Goal: Task Accomplishment & Management: Manage account settings

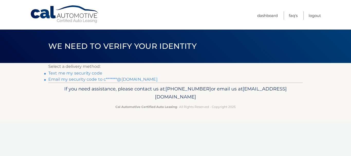
click at [64, 74] on link "Text me my security code" at bounding box center [75, 73] width 54 height 5
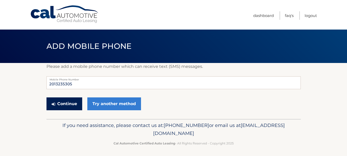
click at [72, 104] on button "Continue" at bounding box center [65, 103] width 36 height 13
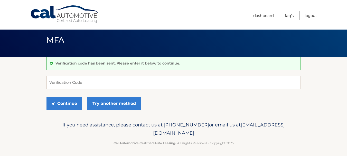
scroll to position [8, 0]
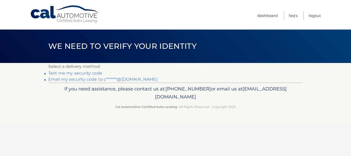
click at [82, 73] on link "Text me my security code" at bounding box center [75, 73] width 54 height 5
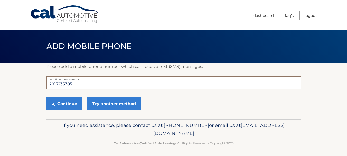
drag, startPoint x: 74, startPoint y: 84, endPoint x: 45, endPoint y: 88, distance: 29.1
click at [45, 88] on section "Please add a mobile phone number which can receive text (SMS) messages. 2013235…" at bounding box center [173, 91] width 347 height 56
type input "2012325305"
click at [62, 102] on button "Continue" at bounding box center [65, 103] width 36 height 13
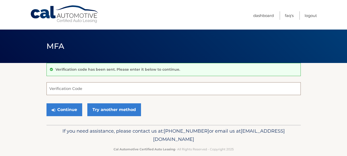
click at [75, 88] on input "Verification Code" at bounding box center [174, 88] width 255 height 13
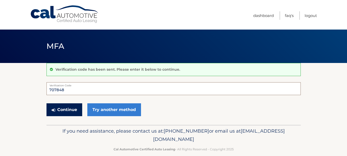
type input "707848"
click at [68, 108] on button "Continue" at bounding box center [65, 109] width 36 height 13
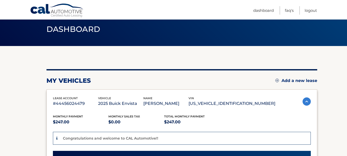
scroll to position [26, 0]
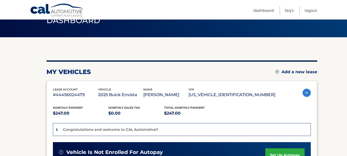
click at [305, 91] on img at bounding box center [307, 93] width 8 height 8
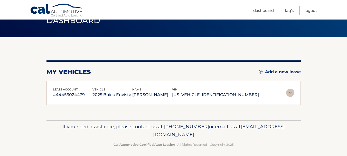
click at [291, 92] on img at bounding box center [290, 93] width 8 height 8
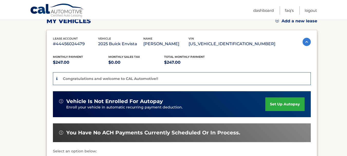
scroll to position [77, 0]
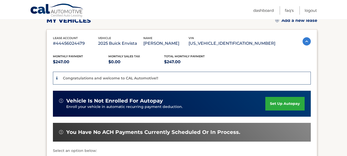
click at [280, 104] on link "set up autopay" at bounding box center [285, 104] width 39 height 14
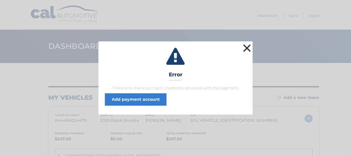
click at [248, 47] on button "×" at bounding box center [247, 48] width 10 height 10
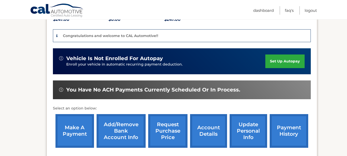
scroll to position [129, 0]
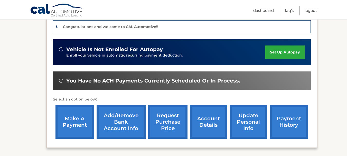
click at [249, 117] on link "update personal info" at bounding box center [249, 122] width 38 height 34
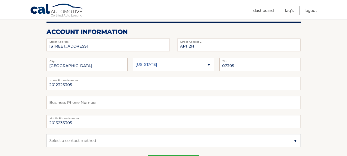
scroll to position [77, 0]
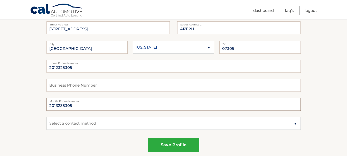
click at [78, 109] on input "2013235305" at bounding box center [174, 104] width 255 height 13
type input "2012325305"
click at [295, 123] on select "Select a contact method Mobile Home" at bounding box center [174, 123] width 255 height 13
select select "1"
click at [47, 117] on select "Select a contact method Mobile Home" at bounding box center [174, 123] width 255 height 13
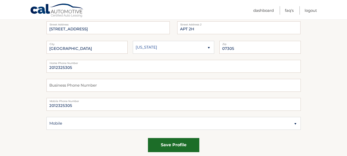
click at [171, 146] on button "save profile" at bounding box center [173, 145] width 51 height 14
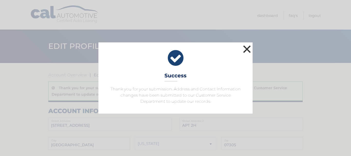
click at [246, 48] on button "×" at bounding box center [247, 49] width 10 height 10
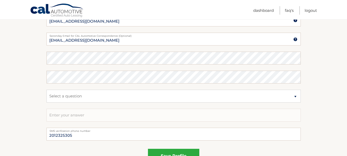
scroll to position [309, 0]
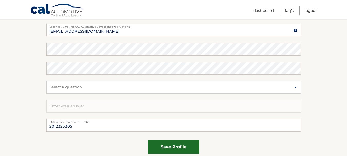
click at [164, 146] on button "save profile" at bounding box center [173, 147] width 51 height 14
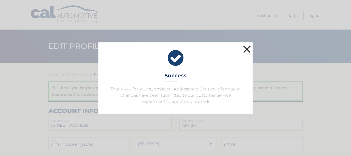
click at [246, 47] on button "×" at bounding box center [247, 49] width 10 height 10
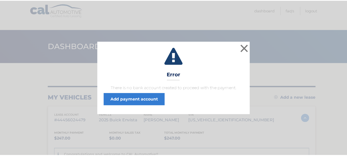
scroll to position [77, 0]
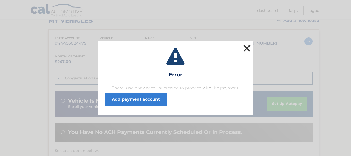
click at [250, 50] on button "×" at bounding box center [247, 48] width 10 height 10
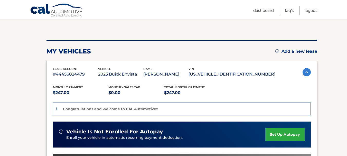
scroll to position [21, 0]
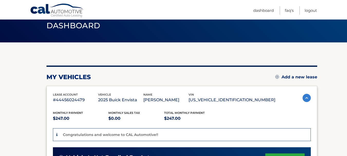
click at [306, 97] on img at bounding box center [307, 98] width 8 height 8
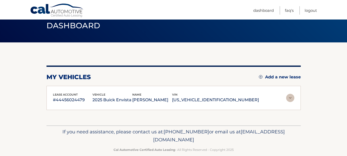
drag, startPoint x: 174, startPoint y: 100, endPoint x: 171, endPoint y: 100, distance: 2.8
click at [171, 100] on p "[PERSON_NAME]" at bounding box center [152, 99] width 40 height 7
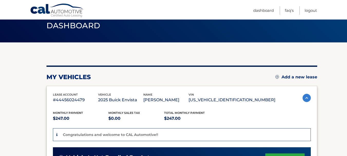
click at [238, 116] on div "Monthly Payment $247.00 Monthly sales Tax $0.00 Total Monthly Payment $247.00" at bounding box center [164, 117] width 223 height 12
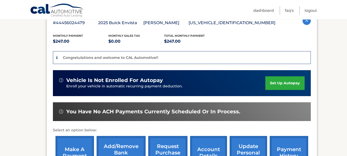
scroll to position [123, 0]
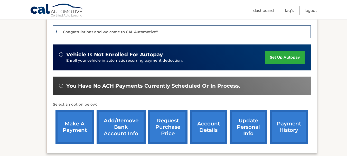
click at [277, 58] on link "set up autopay" at bounding box center [285, 58] width 39 height 14
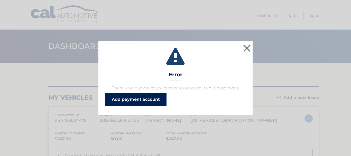
click at [151, 99] on link "Add payment account" at bounding box center [136, 99] width 62 height 12
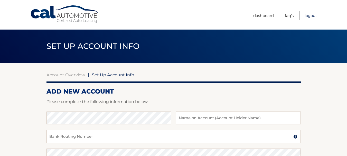
click at [307, 15] on link "Logout" at bounding box center [311, 15] width 12 height 8
